Goal: Check status: Check status

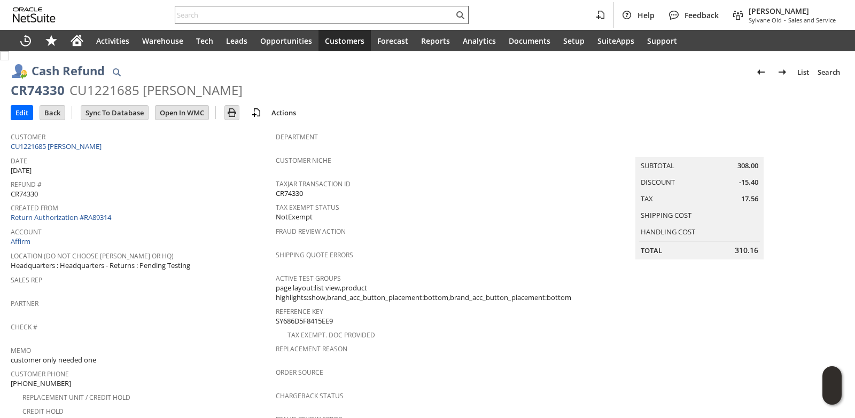
click at [192, 8] on div "Help Feedback Brock Bare Sylvane Old - Sales and Service" at bounding box center [427, 15] width 855 height 30
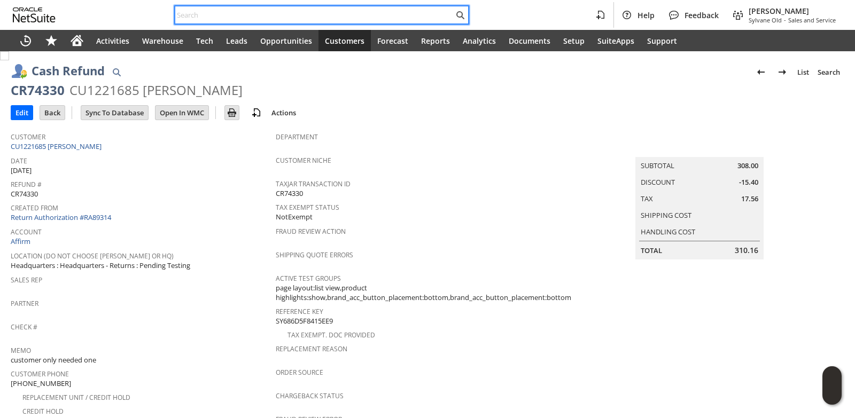
paste input "9197410203"
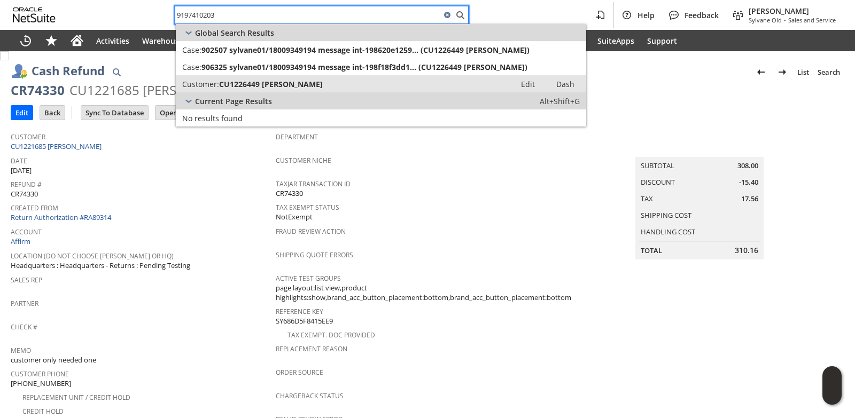
type input "9197410203"
click at [252, 87] on span "CU1226449 [PERSON_NAME]" at bounding box center [271, 84] width 104 height 10
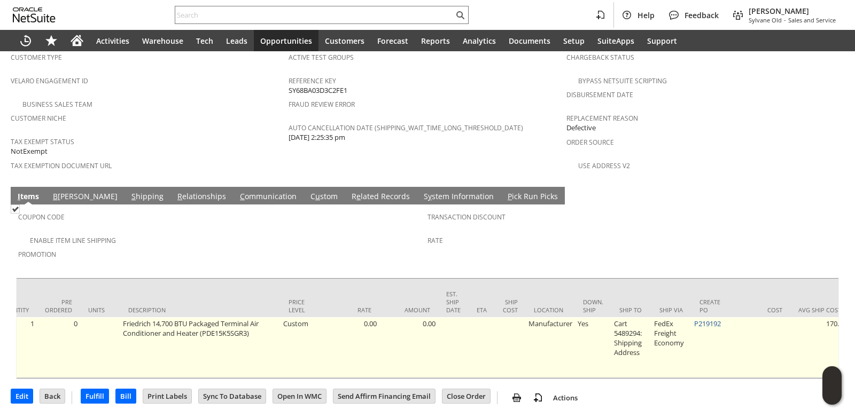
scroll to position [0, 377]
click at [685, 319] on link "P219192" at bounding box center [698, 324] width 27 height 10
